Goal: Information Seeking & Learning: Find contact information

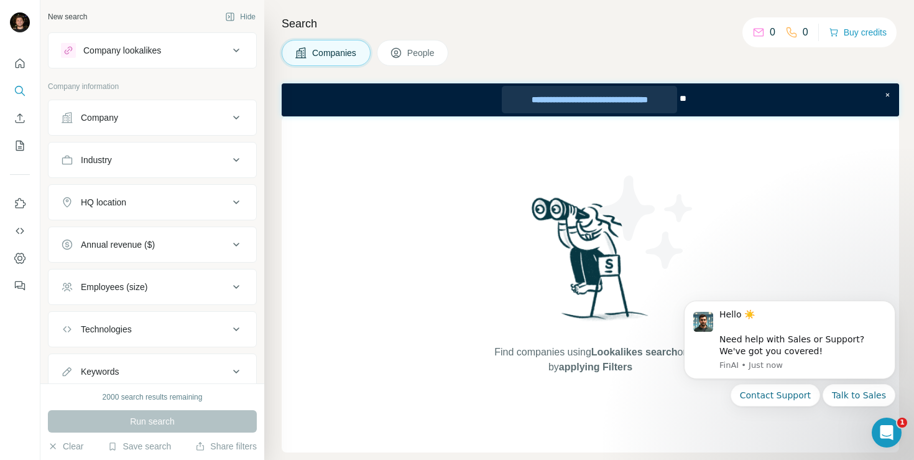
click at [565, 99] on div "**********" at bounding box center [589, 99] width 175 height 27
click at [603, 101] on div "**********" at bounding box center [589, 99] width 175 height 27
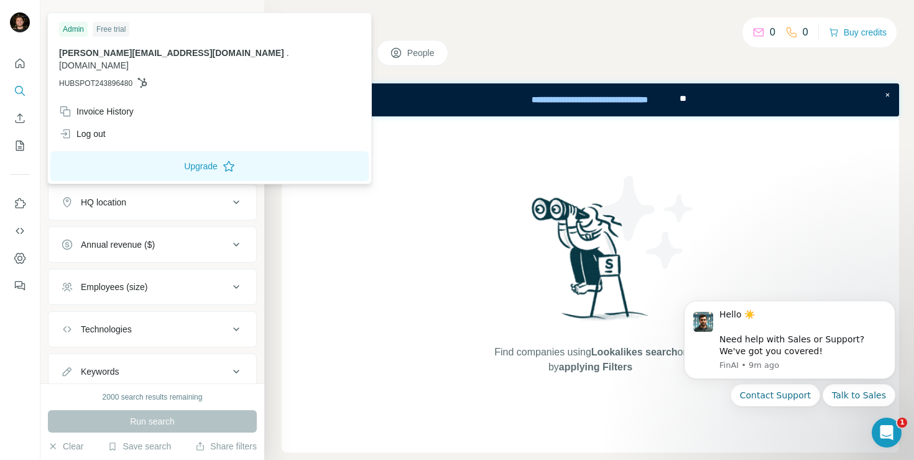
click at [21, 21] on img at bounding box center [20, 22] width 20 height 20
drag, startPoint x: 60, startPoint y: 55, endPoint x: 183, endPoint y: 49, distance: 123.3
click at [183, 49] on p "[PERSON_NAME][EMAIL_ADDRESS][DOMAIN_NAME] . [DOMAIN_NAME]" at bounding box center [209, 59] width 301 height 25
click at [287, 56] on span "." at bounding box center [288, 53] width 2 height 10
drag, startPoint x: 192, startPoint y: 55, endPoint x: 264, endPoint y: 70, distance: 74.4
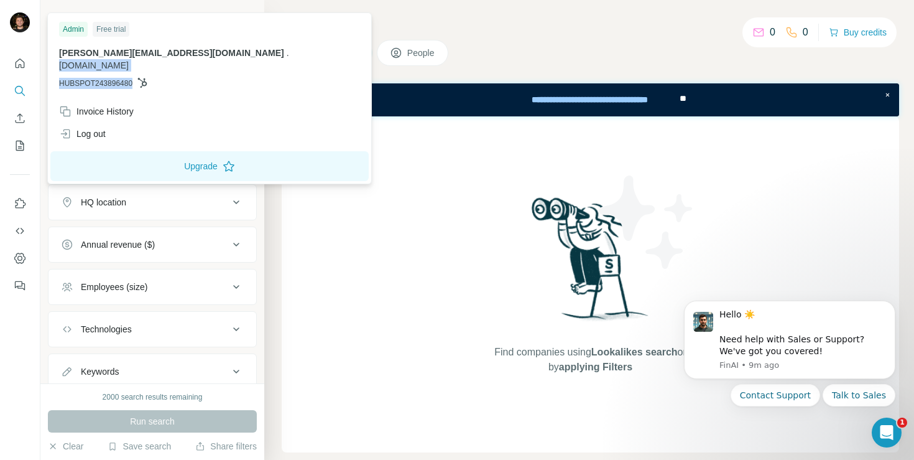
click at [264, 70] on div "[PERSON_NAME][EMAIL_ADDRESS][DOMAIN_NAME] . [DOMAIN_NAME] HUBSPOT243896480" at bounding box center [209, 68] width 301 height 42
click at [236, 78] on p "HUBSPOT243896480" at bounding box center [209, 83] width 301 height 11
click at [520, 29] on h4 "Search" at bounding box center [590, 23] width 617 height 17
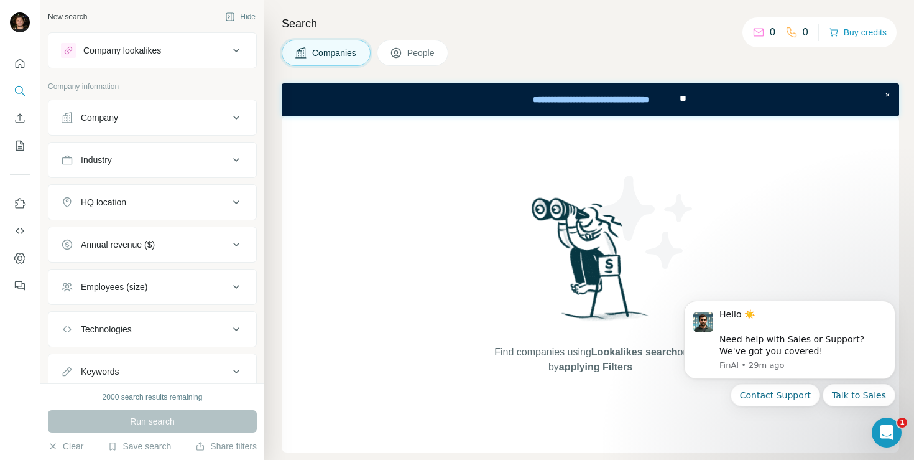
click at [368, 226] on div "Find companies using Lookalikes search or by applying Filters" at bounding box center [590, 284] width 617 height 336
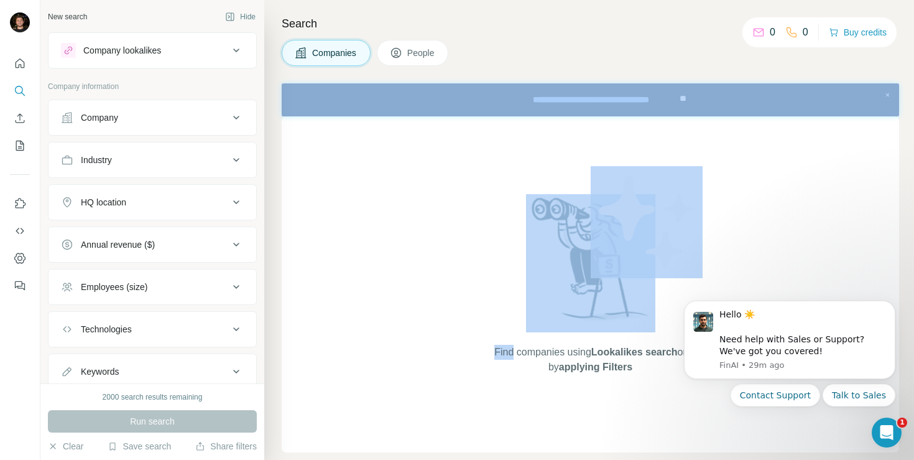
click at [368, 226] on div "Find companies using Lookalikes search or by applying Filters" at bounding box center [590, 284] width 617 height 336
